Goal: Transaction & Acquisition: Book appointment/travel/reservation

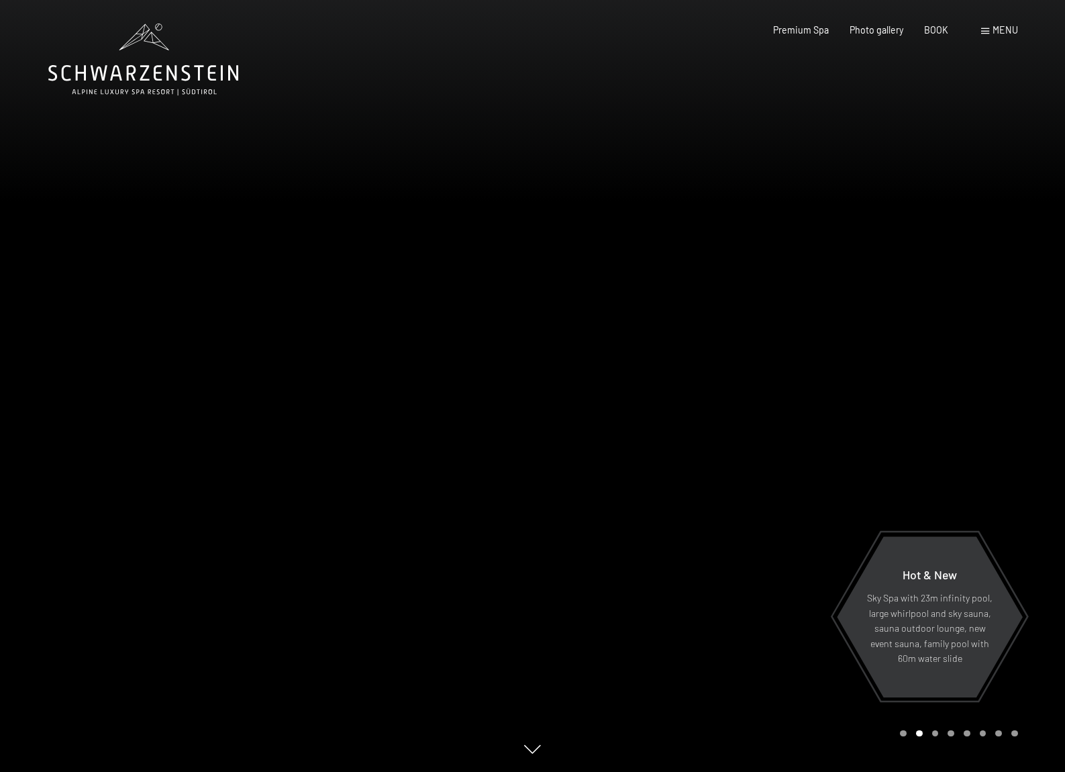
click at [981, 34] on span at bounding box center [985, 31] width 8 height 6
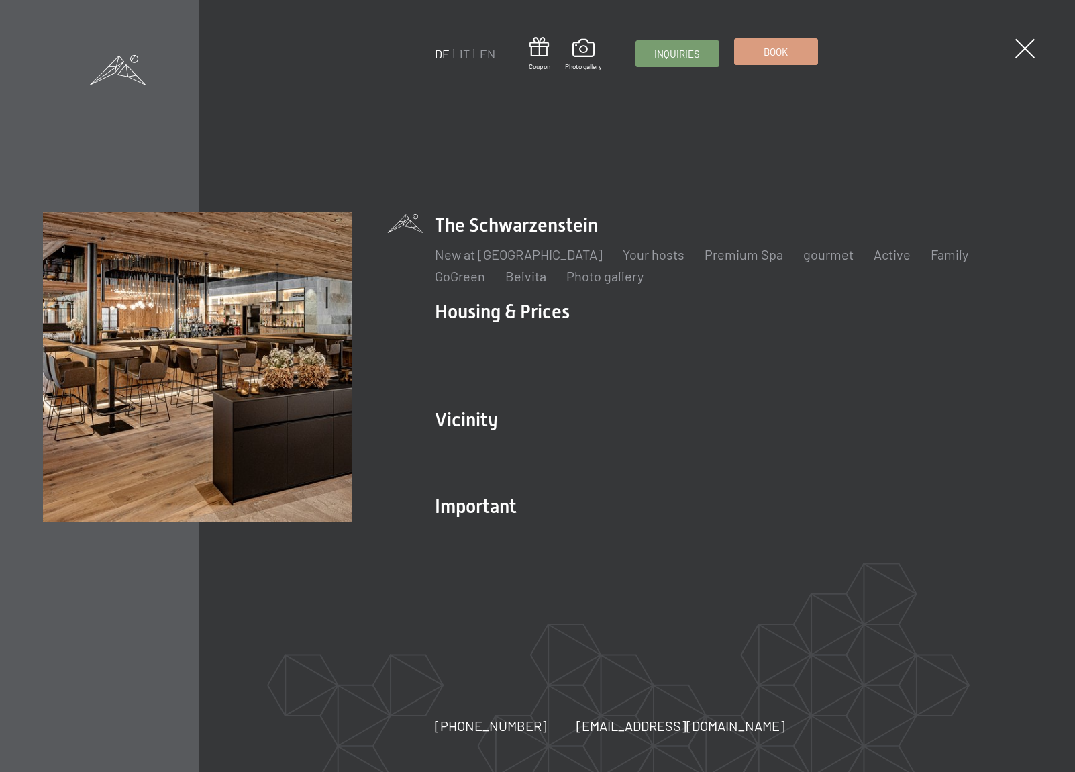
click at [784, 60] on link "Book" at bounding box center [776, 52] width 83 height 26
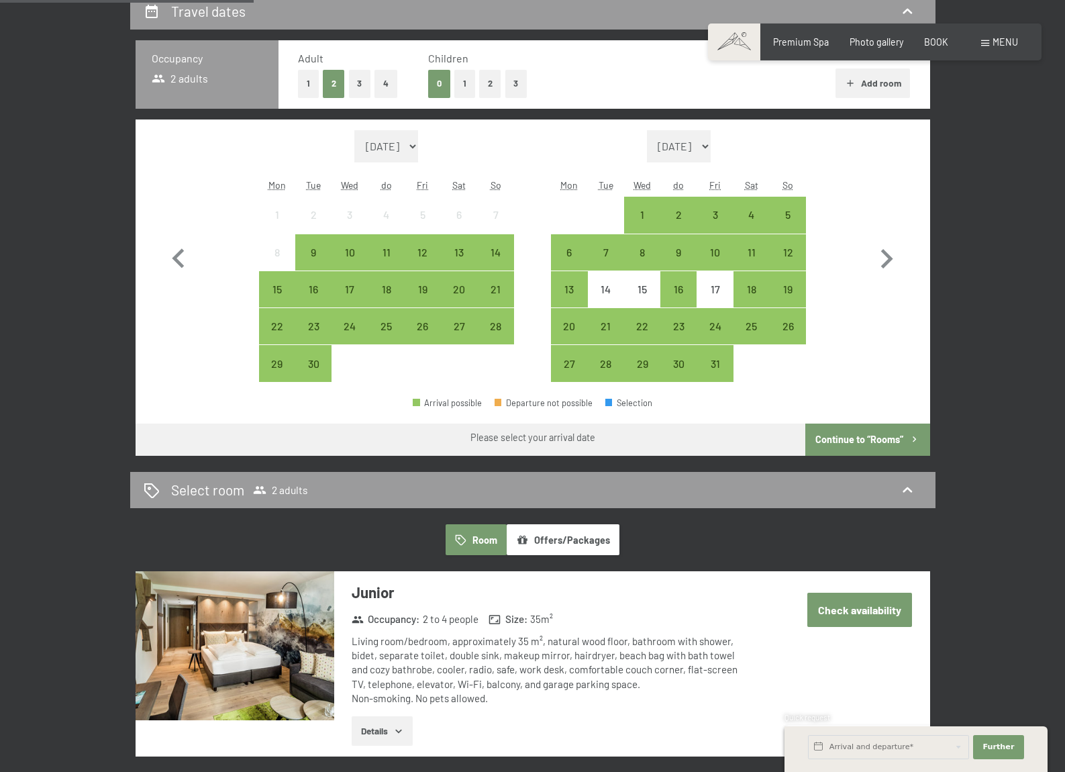
click at [457, 97] on button "1" at bounding box center [464, 84] width 21 height 28
